Goal: Find contact information: Obtain details needed to contact an individual or organization

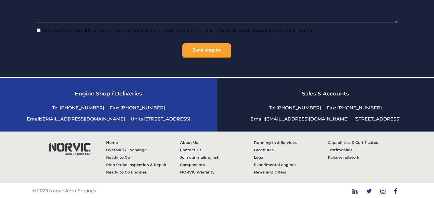
scroll to position [1374, 0]
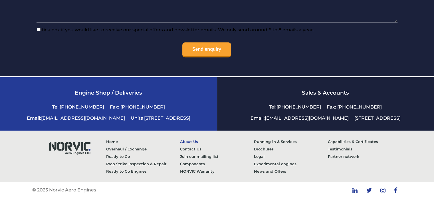
click at [188, 140] on link "About Us" at bounding box center [217, 141] width 74 height 7
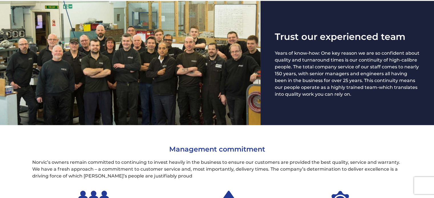
scroll to position [257, 0]
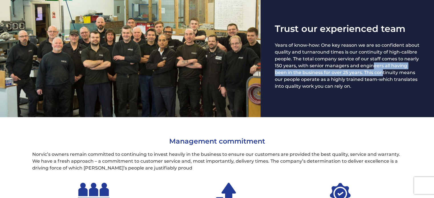
drag, startPoint x: 358, startPoint y: 69, endPoint x: 369, endPoint y: 74, distance: 12.3
click at [369, 74] on p "Years of know-how: One key reason we are so confident about quality and turnaro…" at bounding box center [347, 66] width 145 height 48
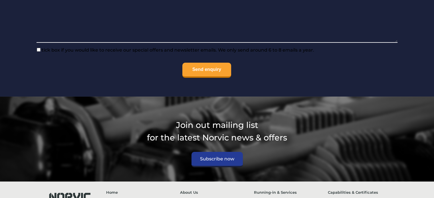
scroll to position [2330, 0]
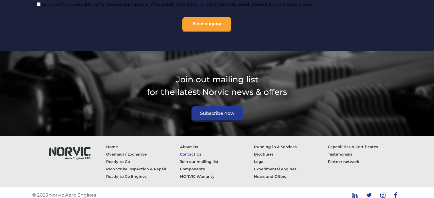
click at [190, 151] on link "Contact Us" at bounding box center [217, 154] width 74 height 7
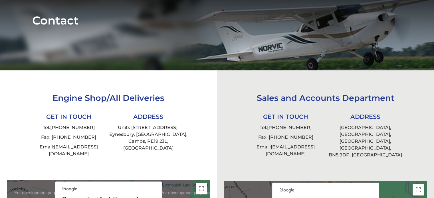
scroll to position [114, 0]
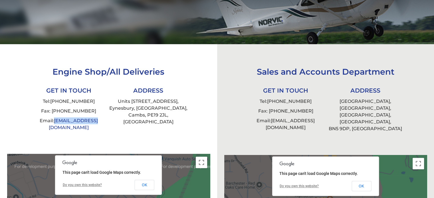
drag, startPoint x: 93, startPoint y: 122, endPoint x: 57, endPoint y: 122, distance: 36.8
click at [57, 122] on li "Email: [EMAIL_ADDRESS][DOMAIN_NAME]" at bounding box center [69, 124] width 80 height 17
copy link "[EMAIL_ADDRESS][DOMAIN_NAME]"
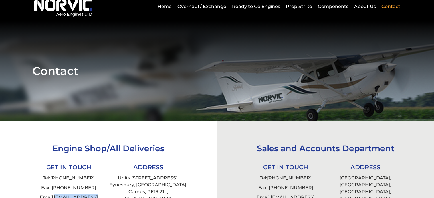
scroll to position [0, 0]
